Goal: Navigation & Orientation: Find specific page/section

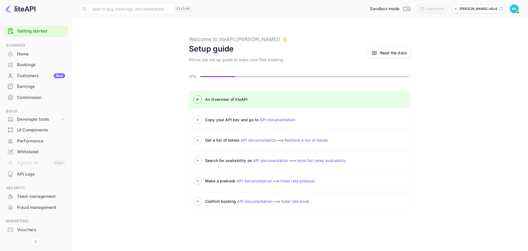
click at [199, 120] on 3 at bounding box center [198, 119] width 2 height 2
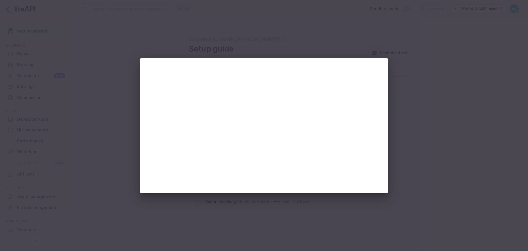
click at [432, 48] on div at bounding box center [264, 125] width 528 height 251
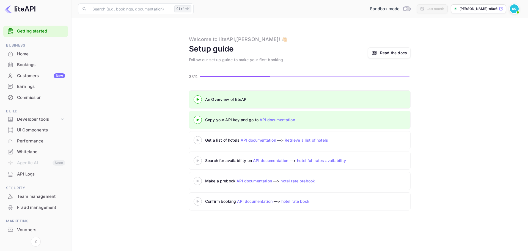
click at [197, 140] on 3 at bounding box center [198, 140] width 2 height 2
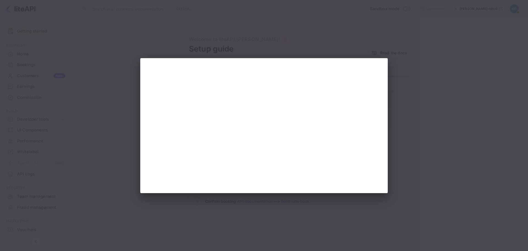
click at [485, 50] on div at bounding box center [264, 125] width 528 height 251
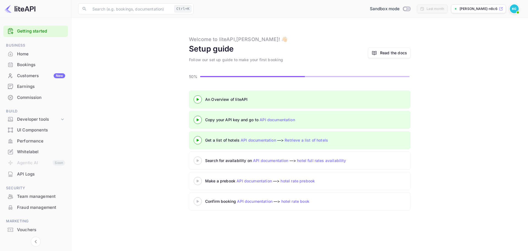
click at [200, 160] on icon at bounding box center [197, 160] width 19 height 3
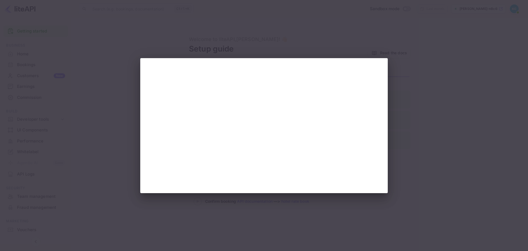
click at [419, 51] on div at bounding box center [264, 125] width 528 height 251
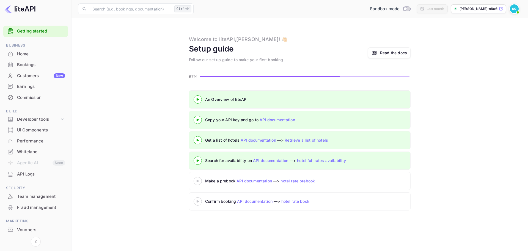
click at [198, 179] on icon at bounding box center [197, 180] width 19 height 3
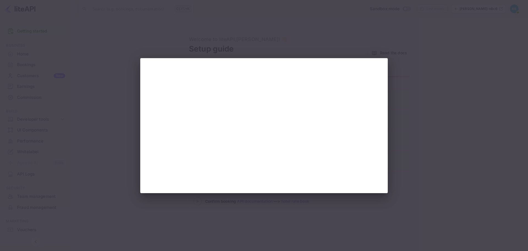
click at [439, 78] on div at bounding box center [264, 125] width 528 height 251
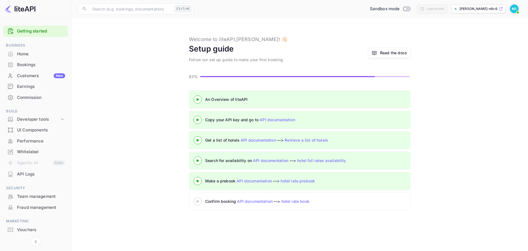
click at [197, 201] on 3 at bounding box center [198, 201] width 2 height 2
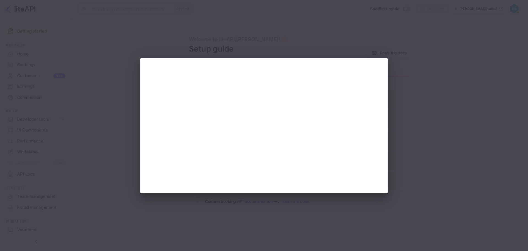
click at [450, 62] on div at bounding box center [264, 125] width 528 height 251
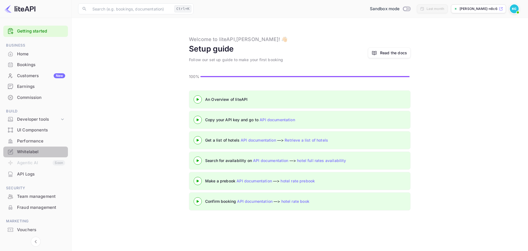
click at [25, 150] on div "Whitelabel" at bounding box center [41, 152] width 48 height 6
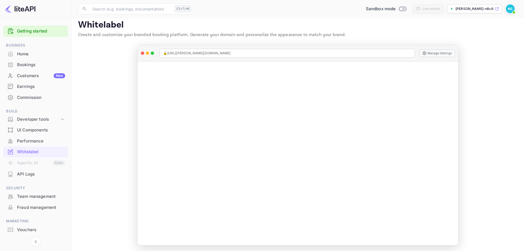
scroll to position [6, 0]
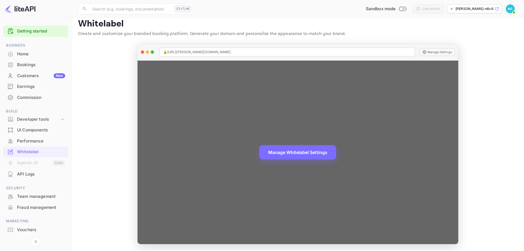
drag, startPoint x: 457, startPoint y: 111, endPoint x: 457, endPoint y: 132, distance: 20.9
click at [457, 132] on div "Manage Whitelabel Settings" at bounding box center [298, 153] width 321 height 184
click at [297, 154] on button "Manage Whitelabel Settings" at bounding box center [298, 151] width 77 height 14
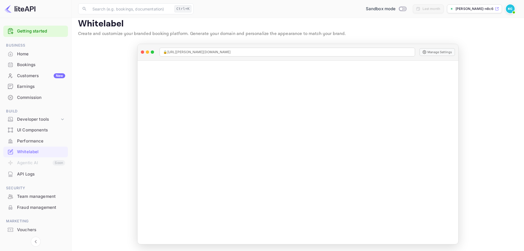
click at [23, 229] on div "Vouchers" at bounding box center [41, 230] width 48 height 6
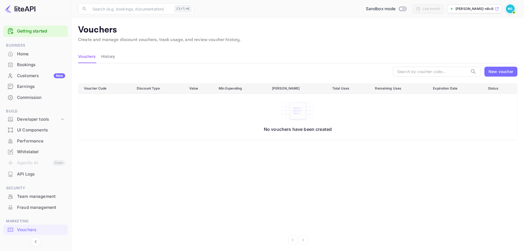
click at [25, 54] on div "Home" at bounding box center [41, 54] width 48 height 6
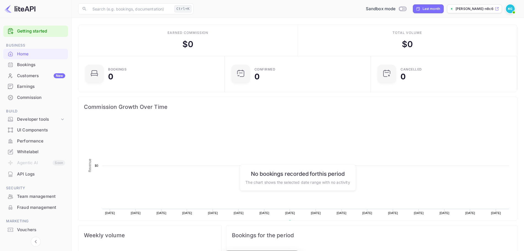
scroll to position [4, 4]
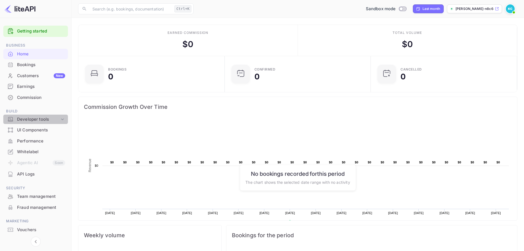
click at [38, 118] on div "Developer tools" at bounding box center [38, 119] width 43 height 6
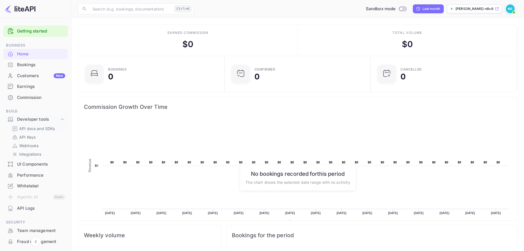
click at [36, 130] on p "API docs and SDKs" at bounding box center [37, 129] width 36 height 6
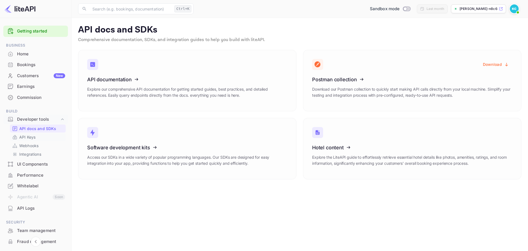
click at [29, 137] on p "API Keys" at bounding box center [27, 137] width 16 height 6
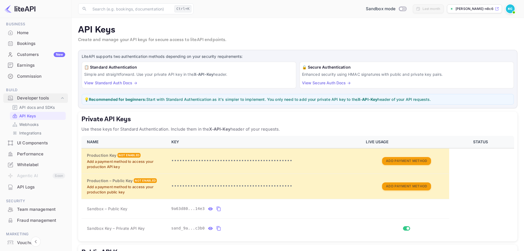
scroll to position [49, 0]
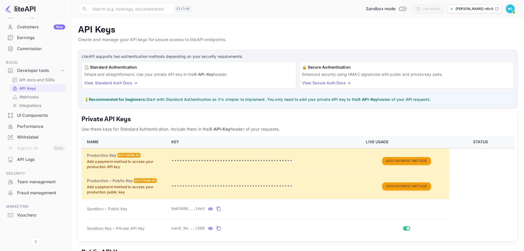
click at [29, 137] on div "Whitelabel" at bounding box center [41, 137] width 48 height 6
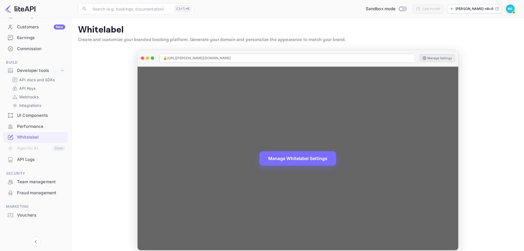
click at [431, 59] on button "Manage Settings" at bounding box center [438, 58] width 36 height 8
click at [284, 159] on button "Manage Whitelabel Settings" at bounding box center [298, 158] width 77 height 14
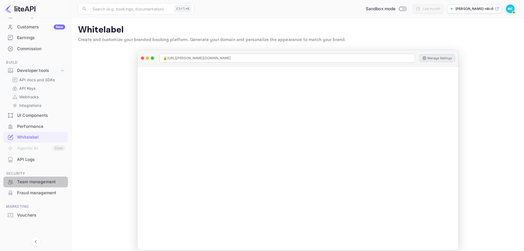
click at [38, 181] on div "Team management" at bounding box center [41, 182] width 48 height 6
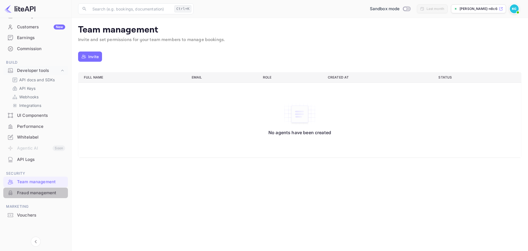
click at [37, 192] on div "Fraud management" at bounding box center [41, 193] width 48 height 6
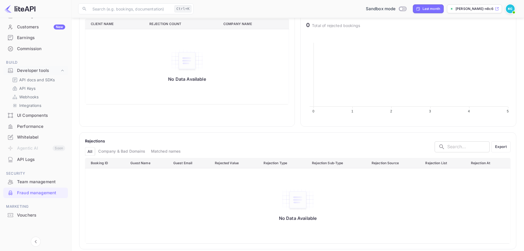
scroll to position [210, 0]
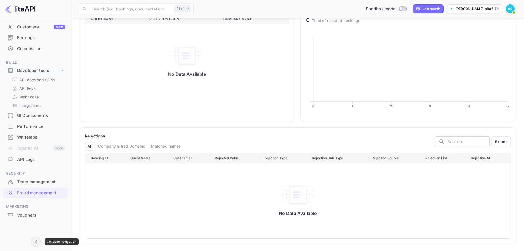
click at [35, 243] on icon "Collapse navigation" at bounding box center [35, 241] width 7 height 7
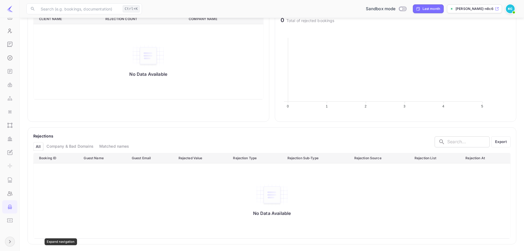
scroll to position [0, 0]
click at [9, 242] on icon "Expand navigation" at bounding box center [10, 241] width 2 height 3
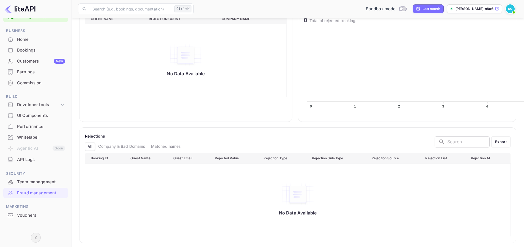
scroll to position [62, 104]
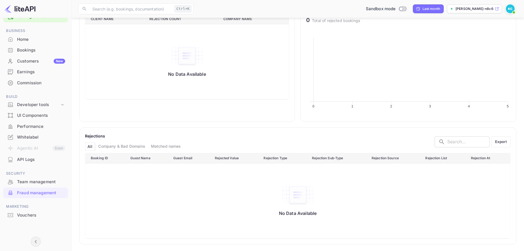
click at [31, 115] on div "UI Components" at bounding box center [41, 115] width 48 height 6
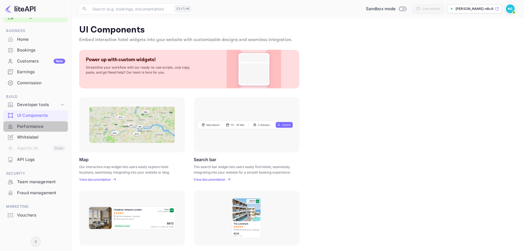
click at [28, 126] on div "Performance" at bounding box center [41, 126] width 48 height 6
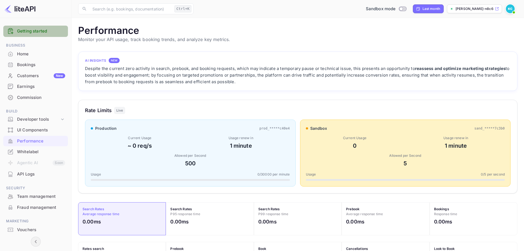
click at [32, 30] on link "Getting started" at bounding box center [41, 31] width 48 height 6
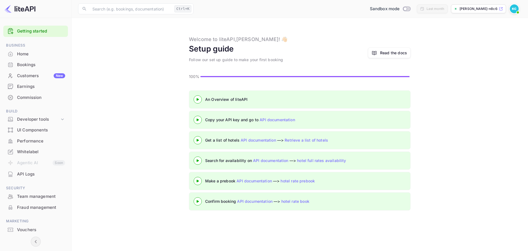
click at [198, 120] on 3 at bounding box center [198, 119] width 2 height 2
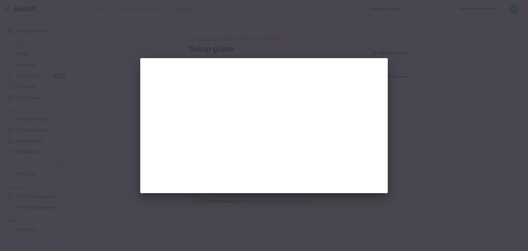
click at [438, 100] on div at bounding box center [264, 125] width 528 height 251
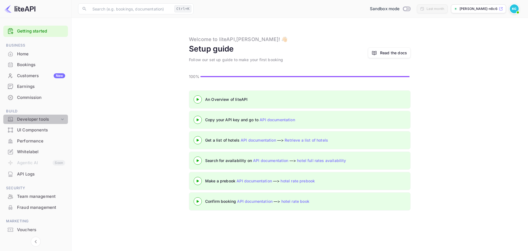
click at [47, 117] on div "Developer tools" at bounding box center [38, 119] width 43 height 6
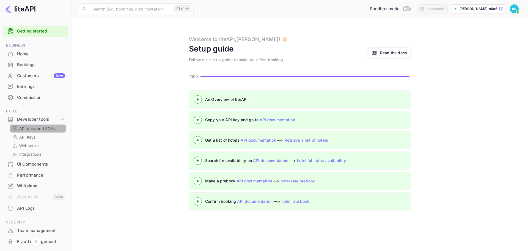
click at [31, 130] on p "API docs and SDKs" at bounding box center [37, 129] width 36 height 6
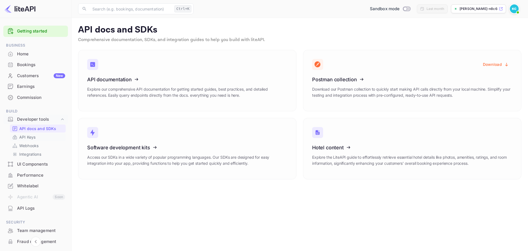
click at [33, 137] on p "API Keys" at bounding box center [27, 137] width 16 height 6
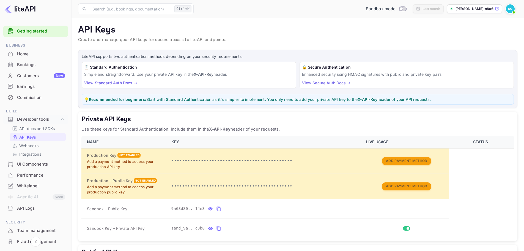
click at [123, 82] on link "View Standard Auth Docs →" at bounding box center [110, 82] width 53 height 5
